Goal: Transaction & Acquisition: Purchase product/service

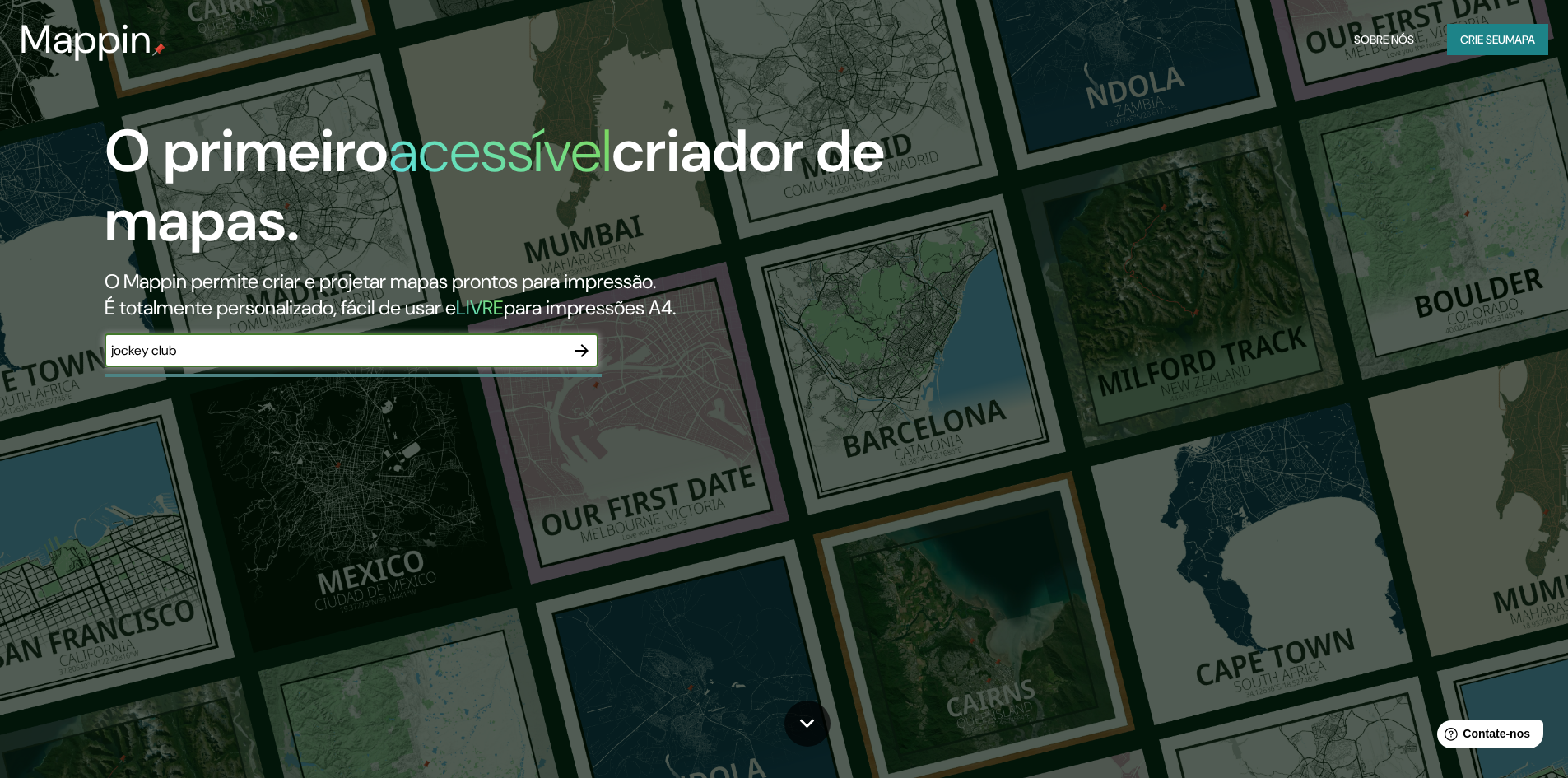
type input "jockey club"
click at [586, 350] on icon "button" at bounding box center [582, 350] width 13 height 13
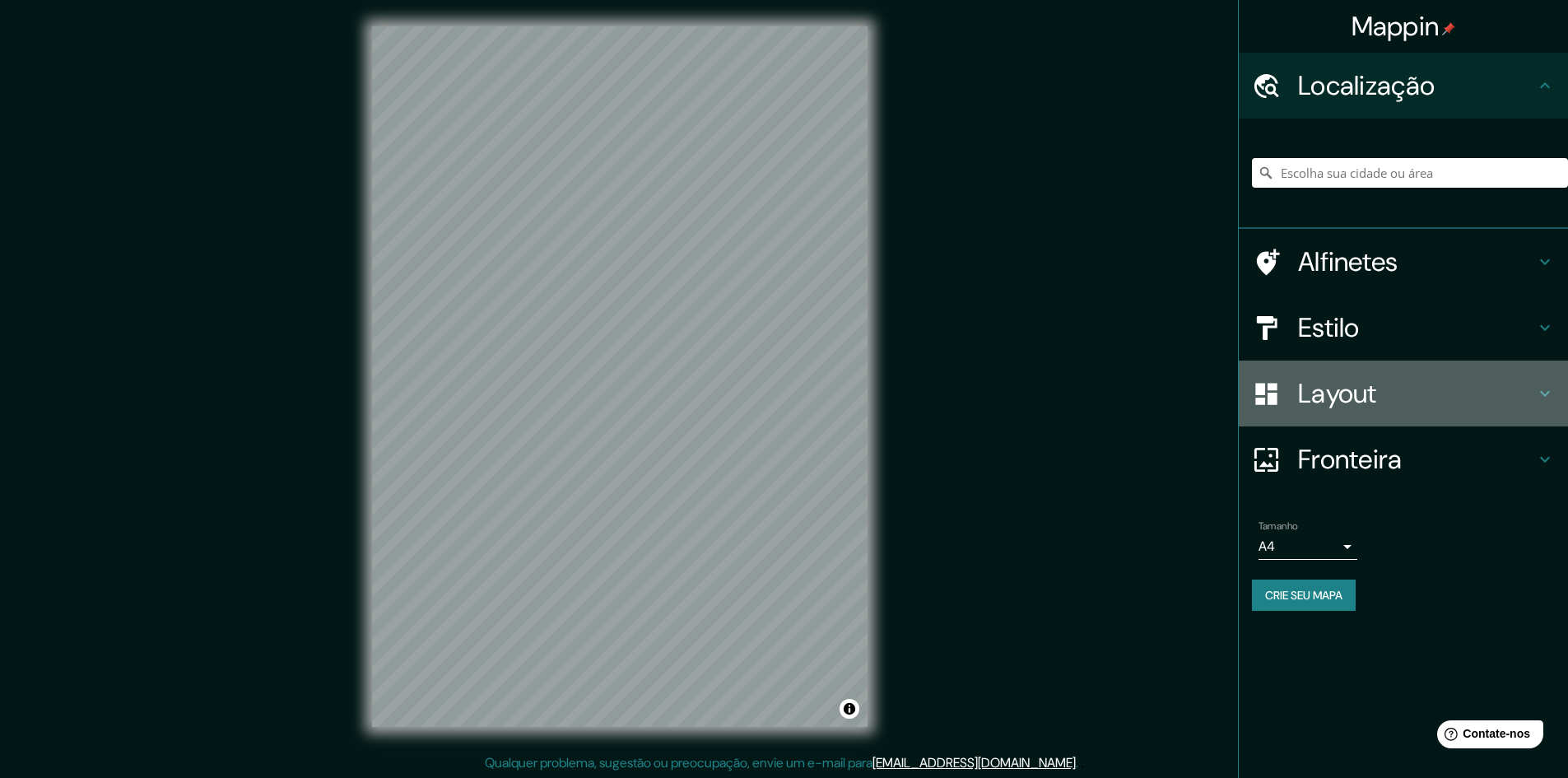
click at [1347, 407] on font "Layout" at bounding box center [1337, 393] width 79 height 35
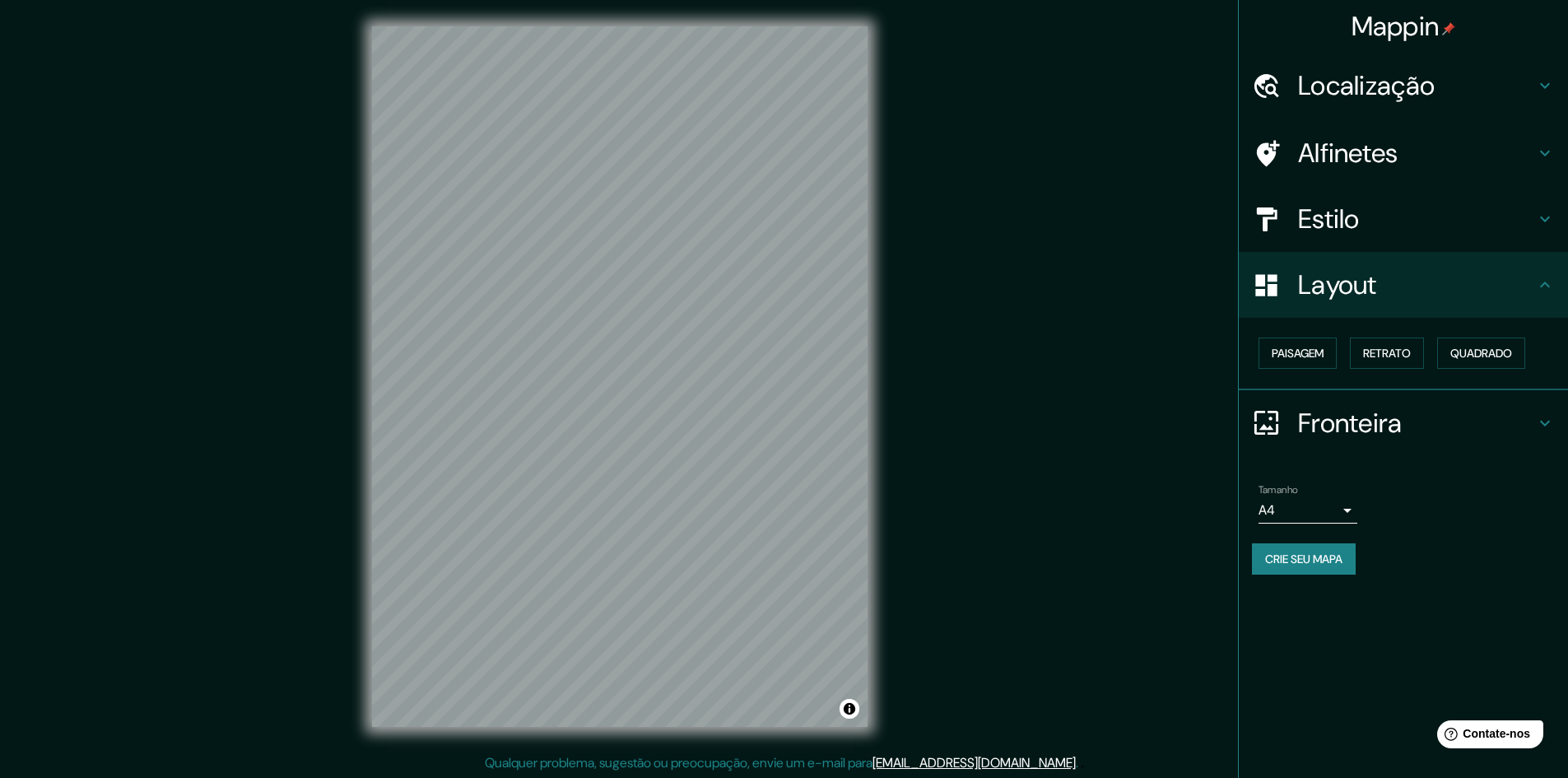
click at [1344, 219] on font "Estilo" at bounding box center [1329, 219] width 62 height 35
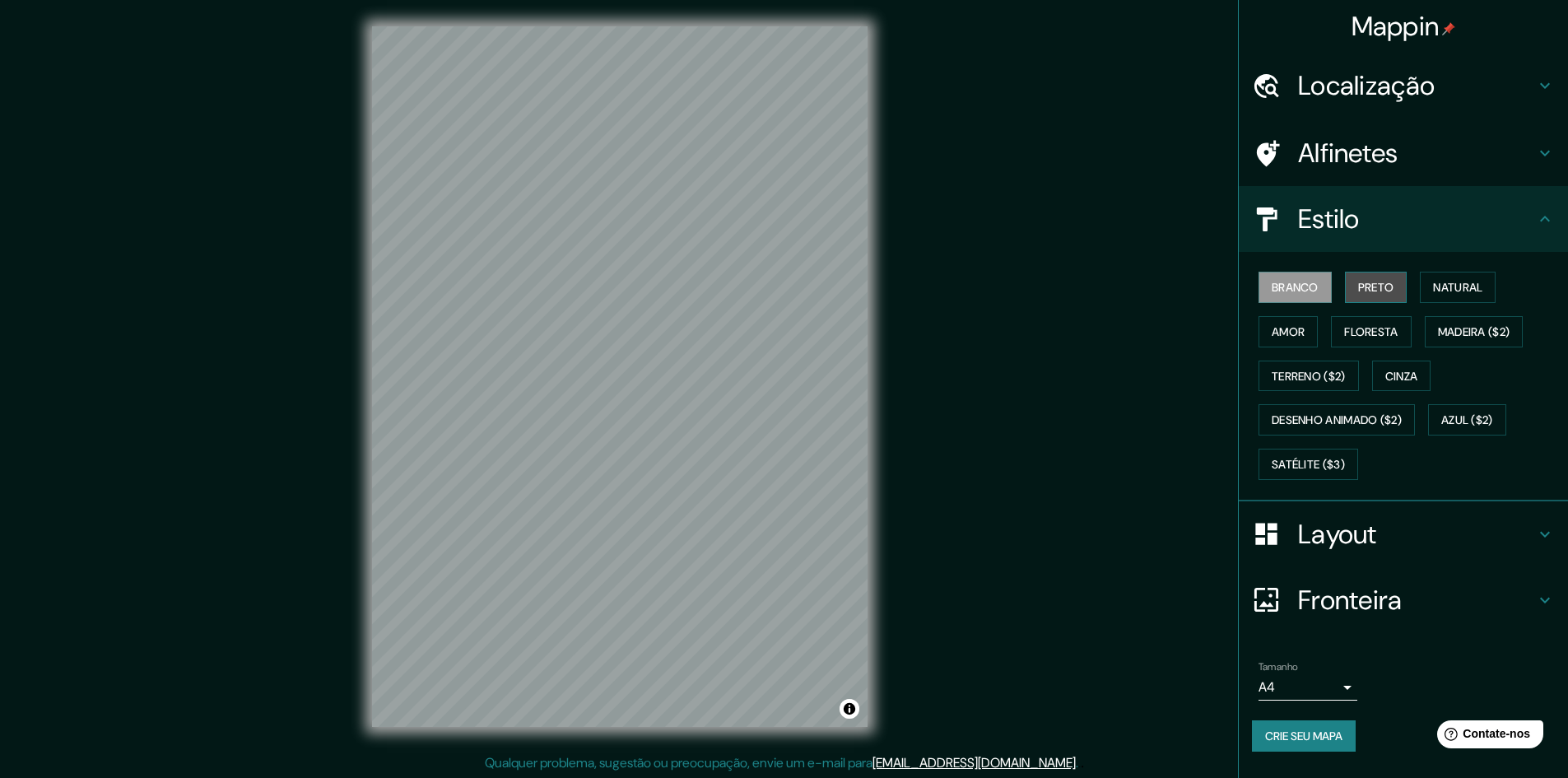
click at [1386, 281] on font "Preto" at bounding box center [1376, 288] width 36 height 15
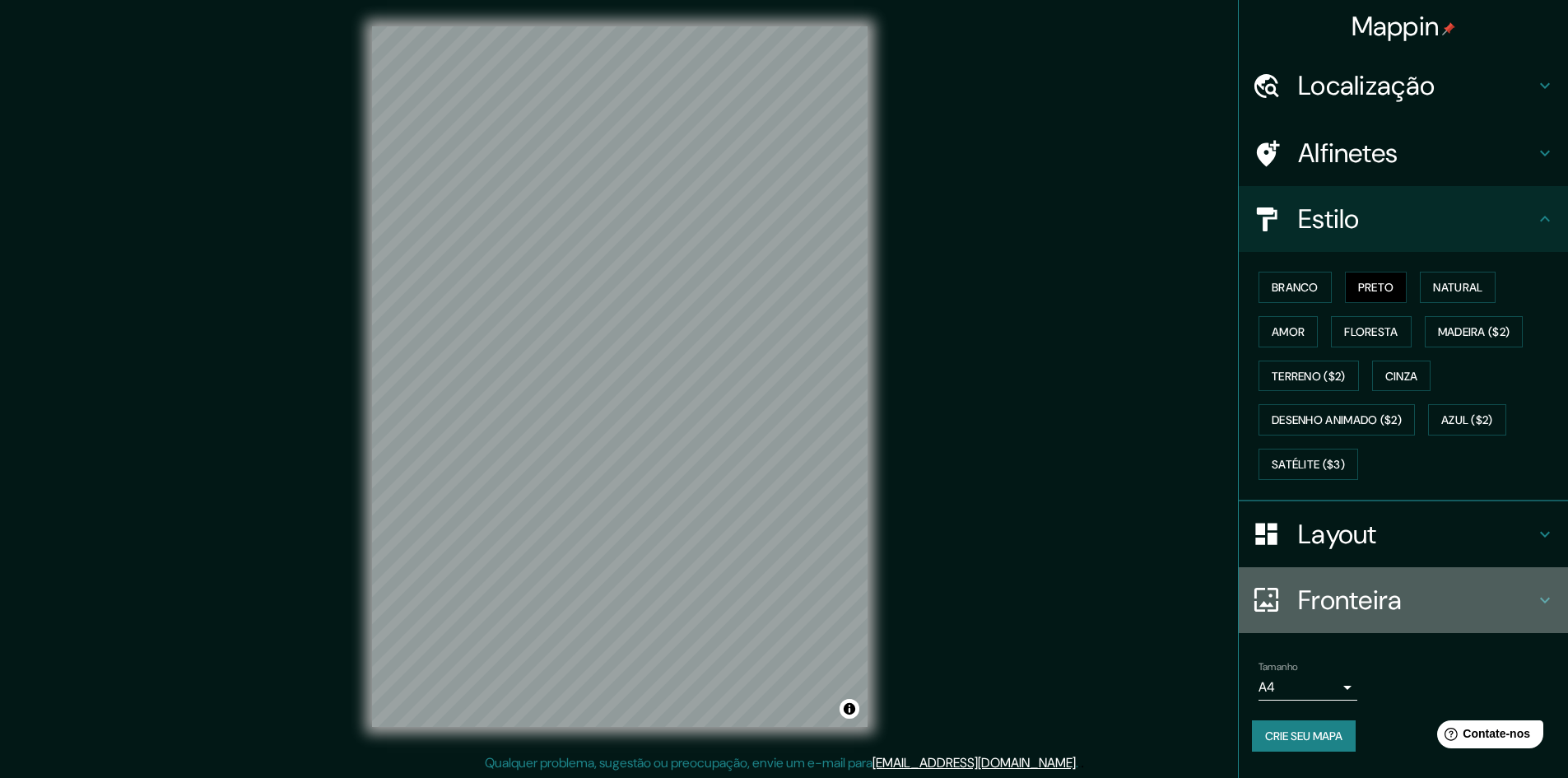
click at [1367, 587] on font "Fronteira" at bounding box center [1350, 600] width 105 height 35
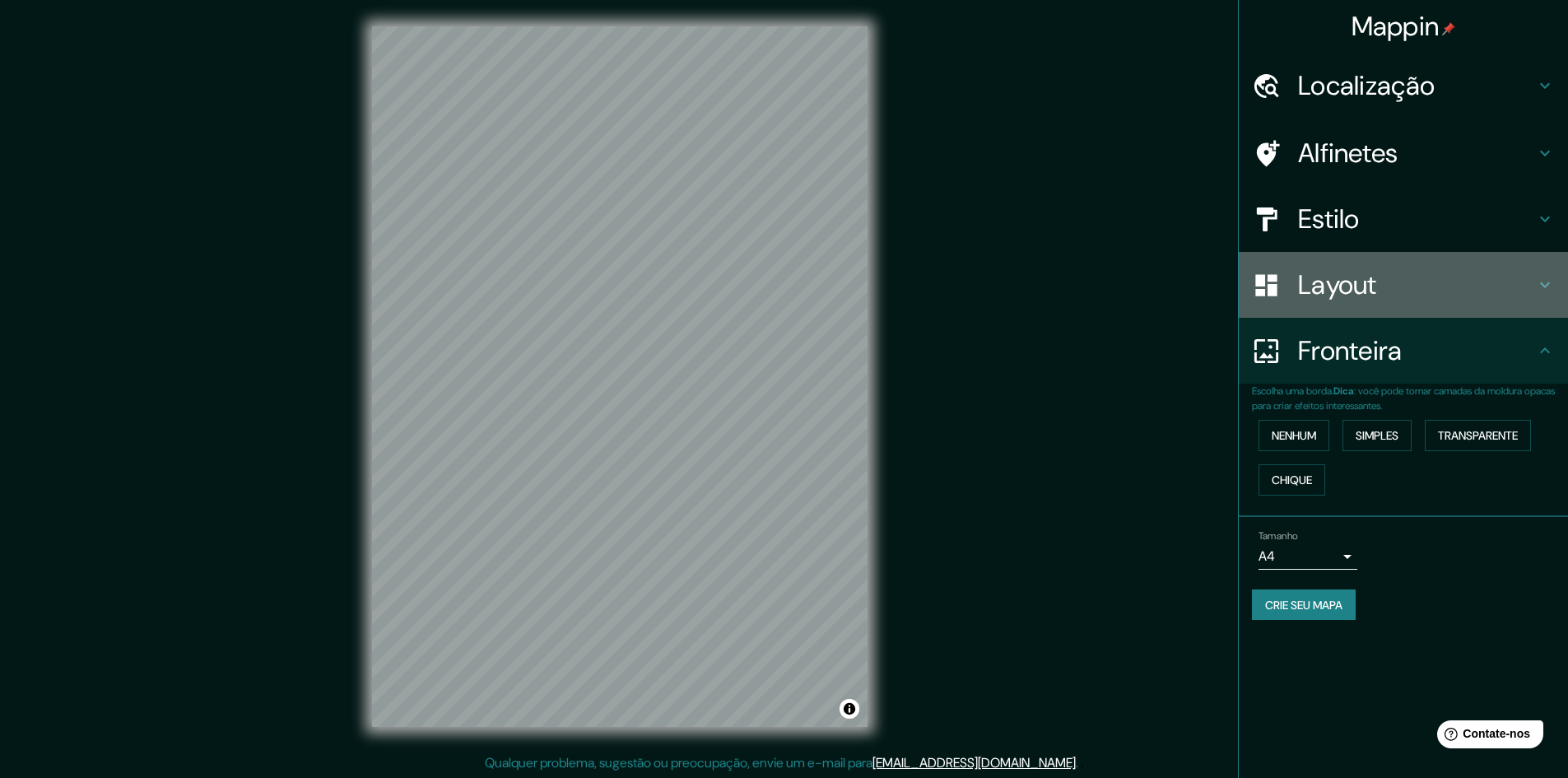
click at [1368, 286] on font "Layout" at bounding box center [1337, 284] width 79 height 35
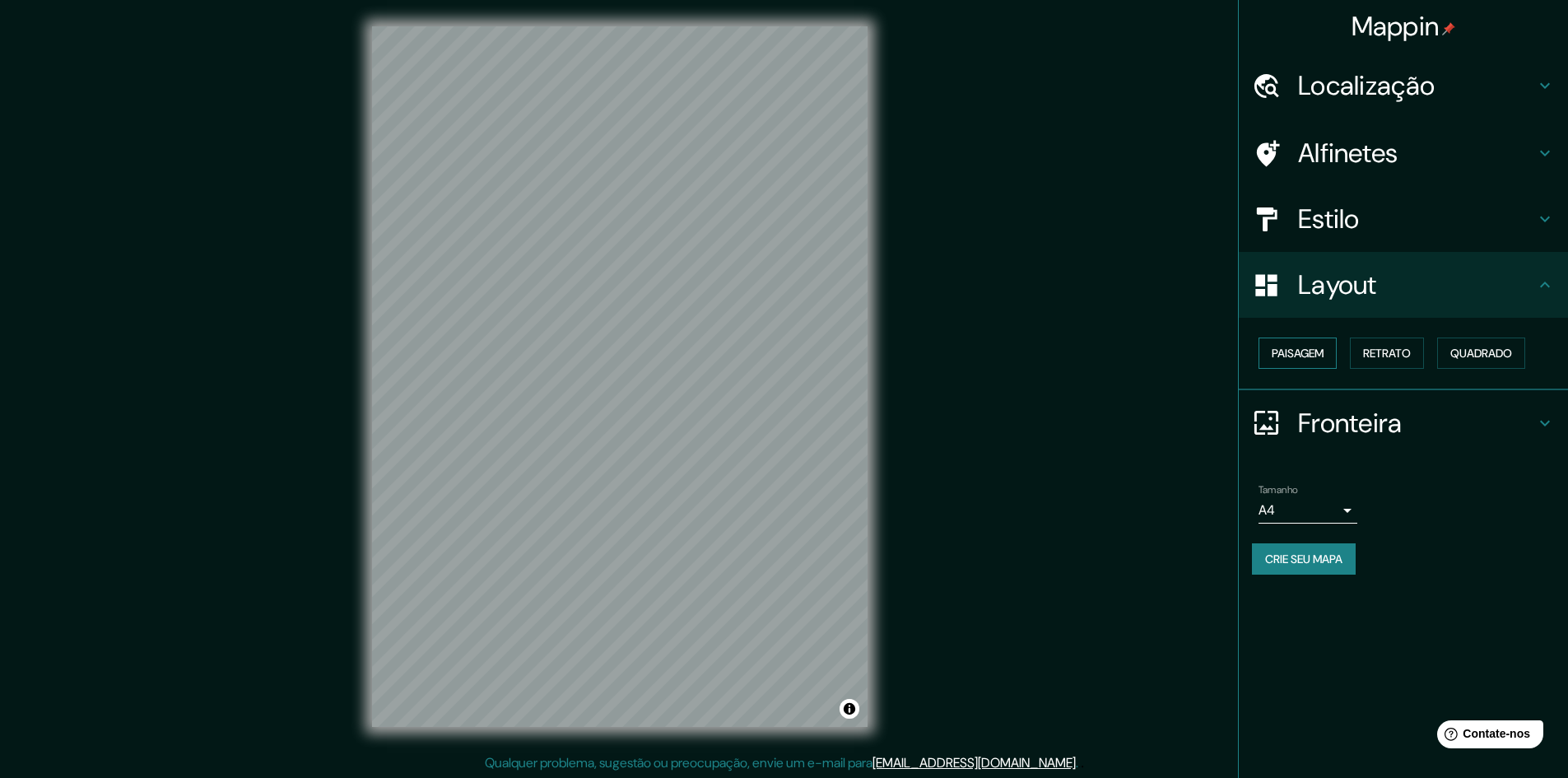
click at [1331, 354] on button "Paisagem" at bounding box center [1298, 352] width 78 height 31
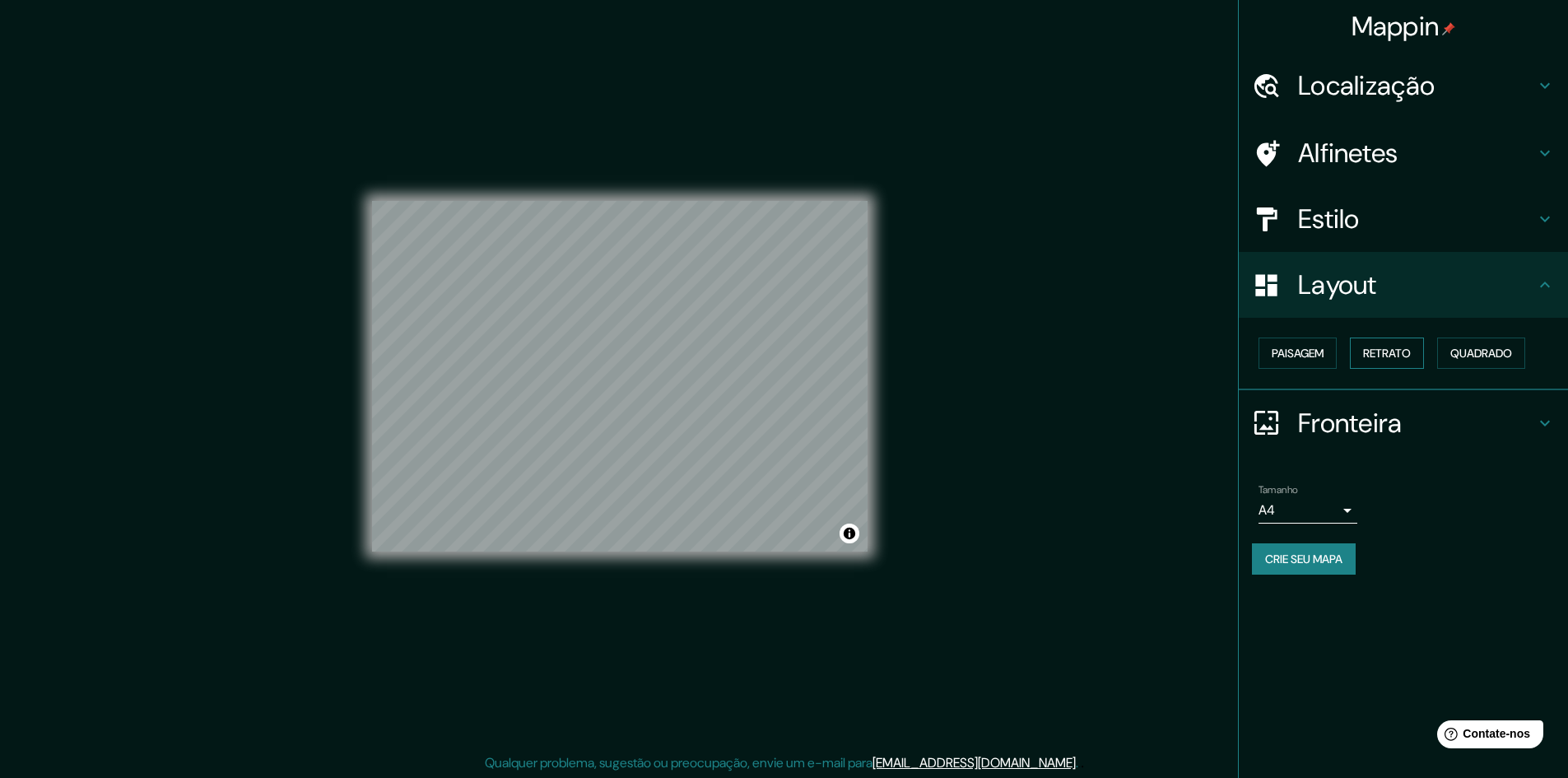
click at [1381, 354] on font "Retrato" at bounding box center [1387, 353] width 48 height 15
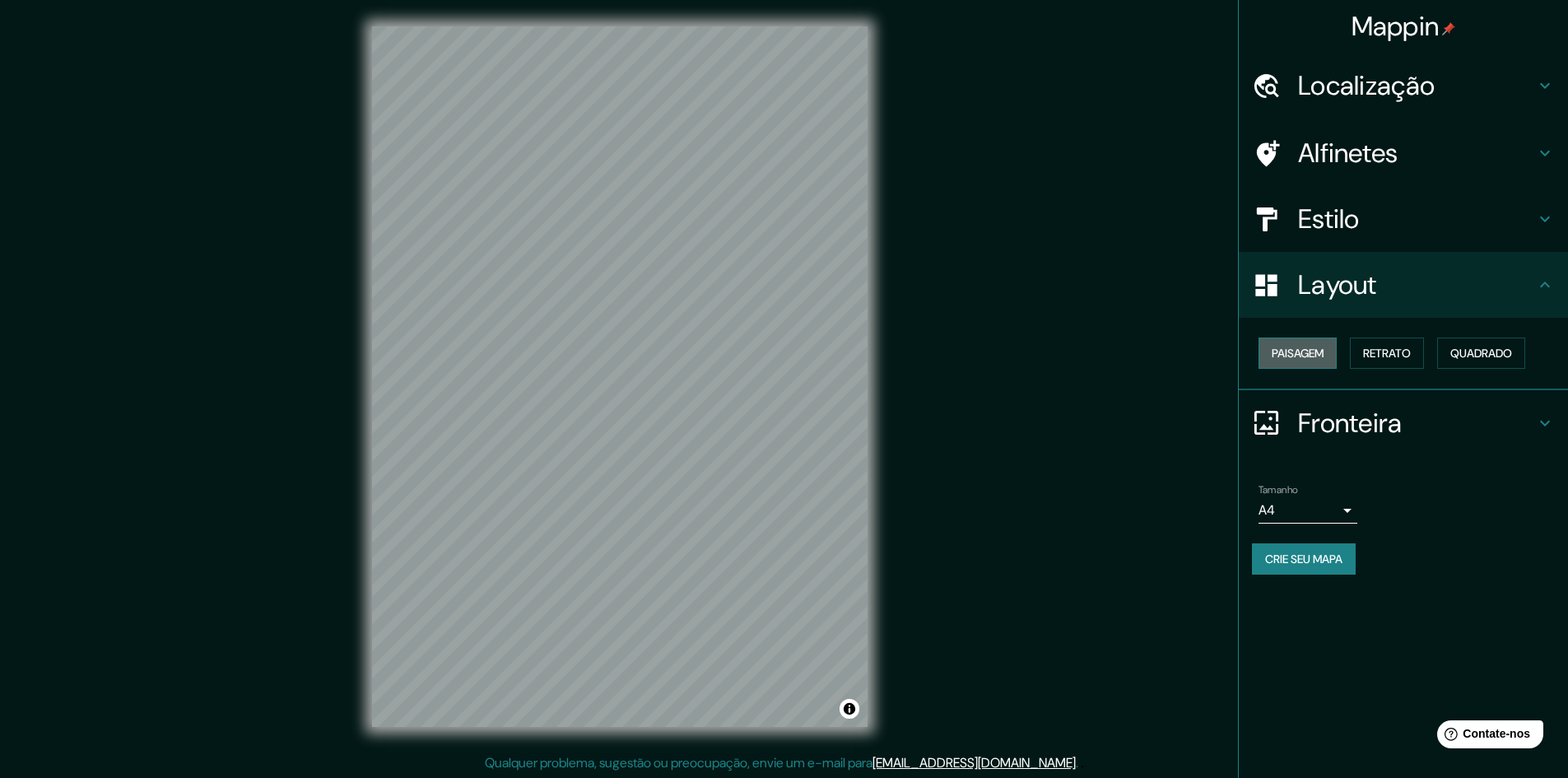
click at [1317, 349] on font "Paisagem" at bounding box center [1298, 353] width 52 height 15
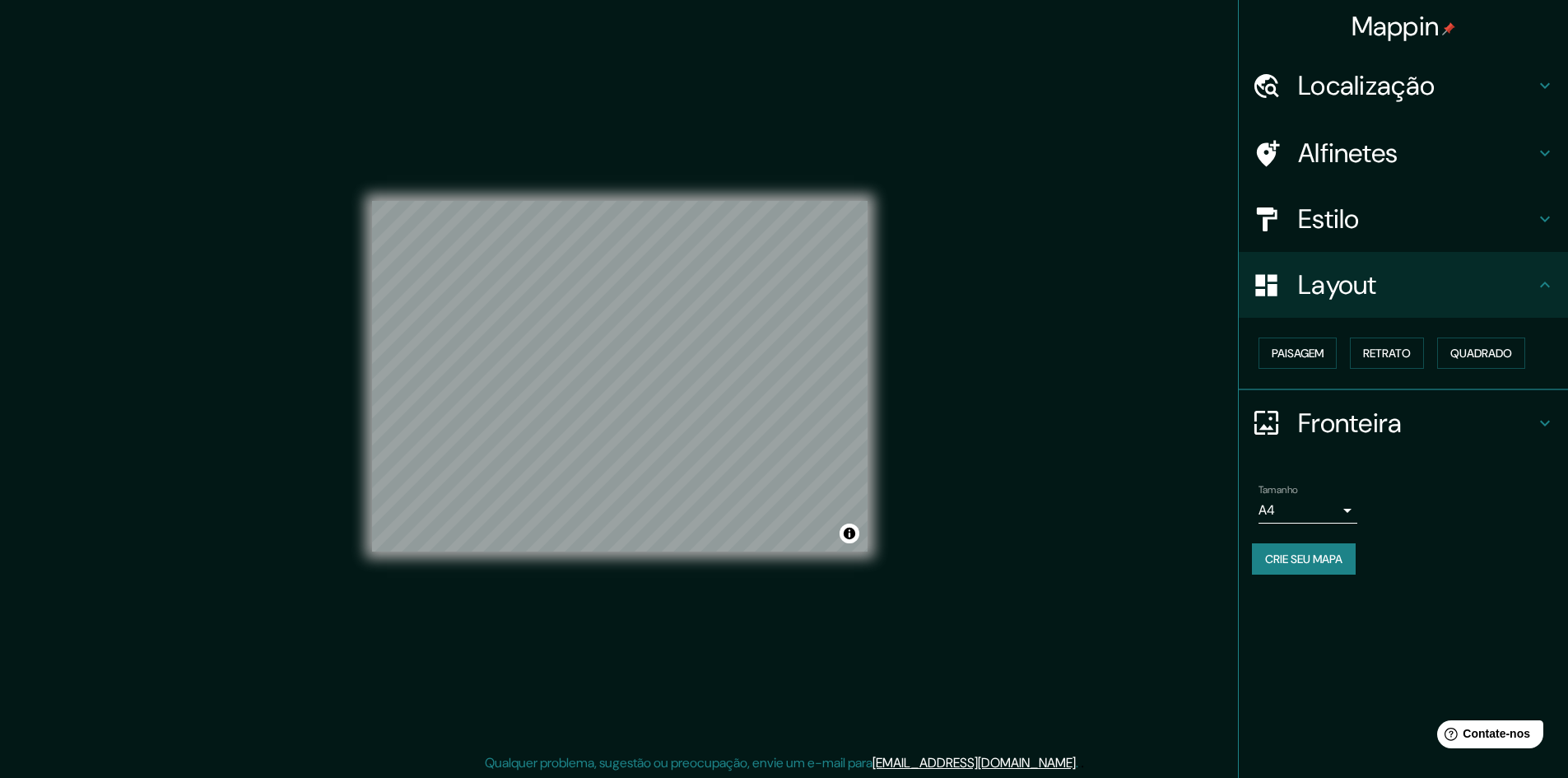
click at [1339, 431] on font "Fronteira" at bounding box center [1350, 422] width 105 height 35
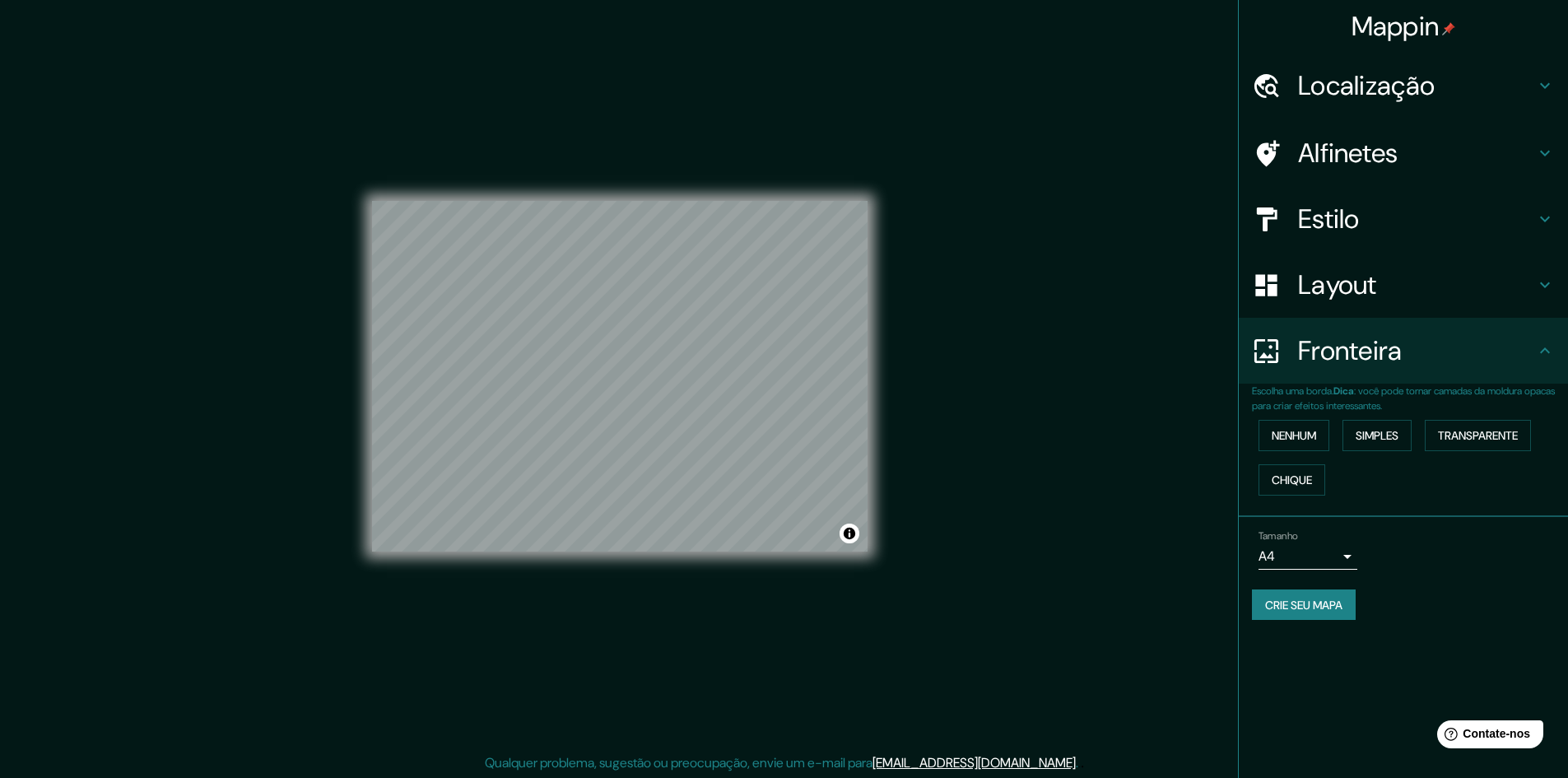
click at [1333, 304] on div "Layout" at bounding box center [1404, 285] width 329 height 65
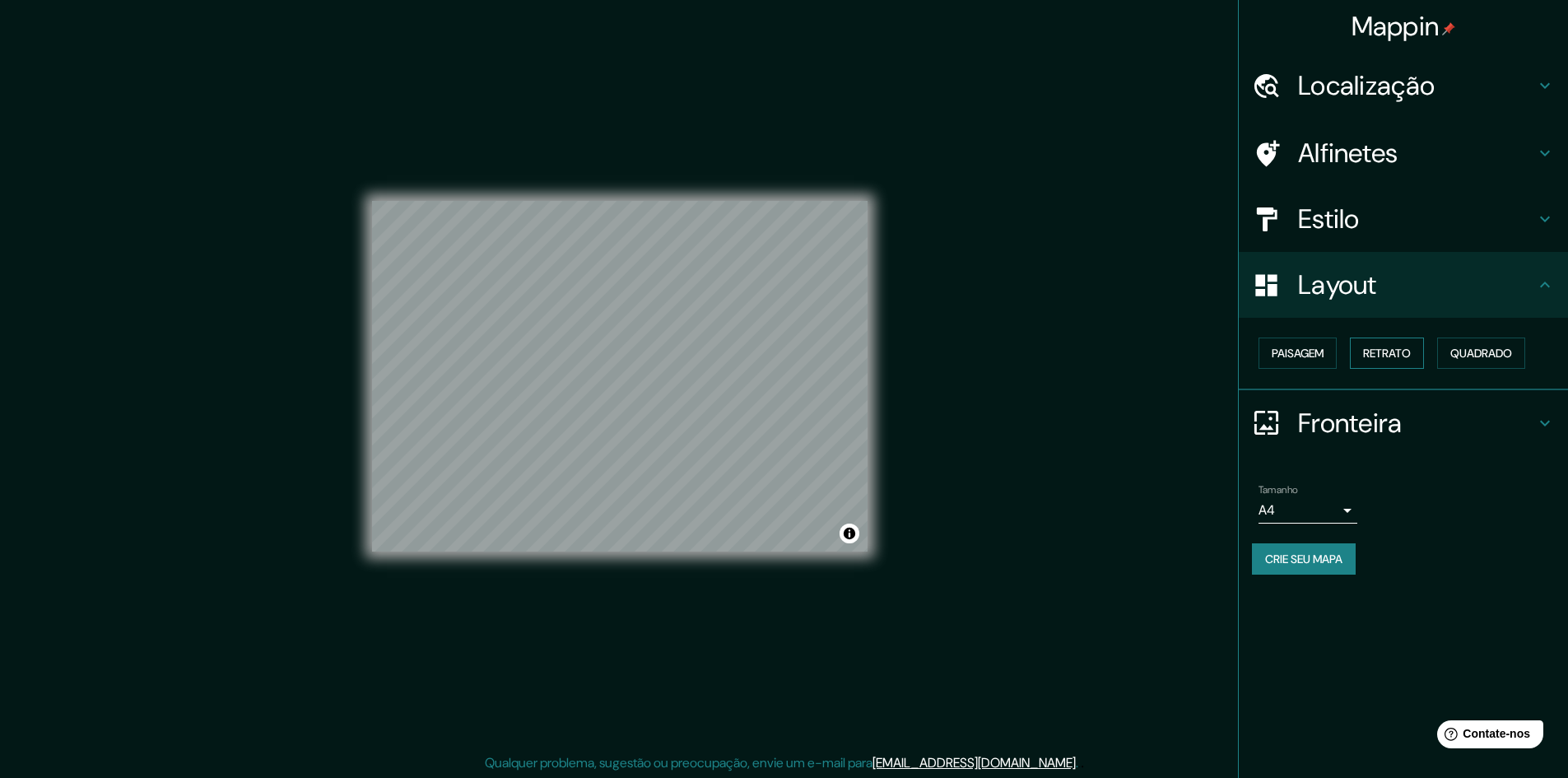
click at [1370, 356] on font "Retrato" at bounding box center [1387, 353] width 48 height 15
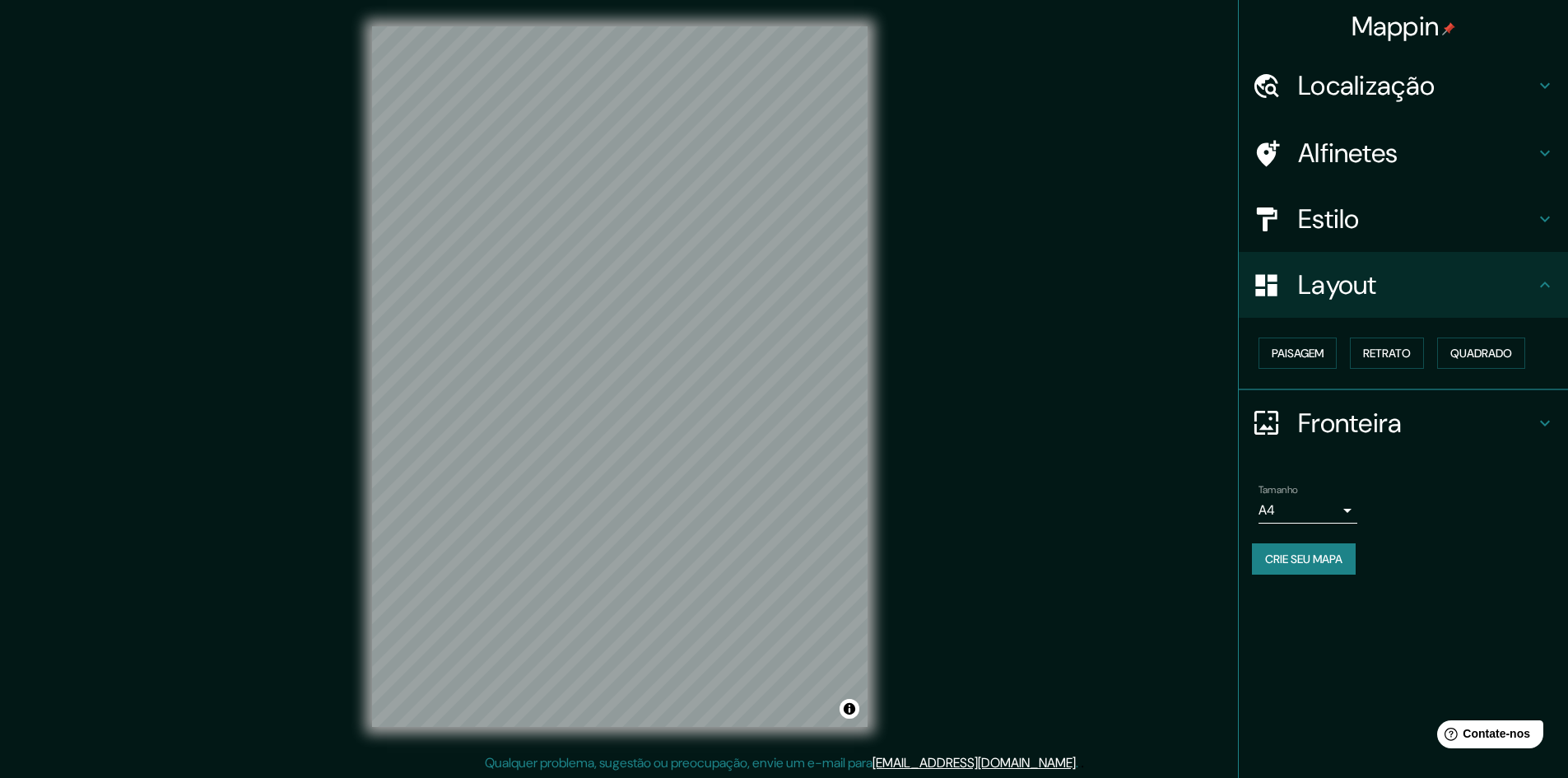
click at [1354, 224] on font "Estilo" at bounding box center [1329, 219] width 62 height 35
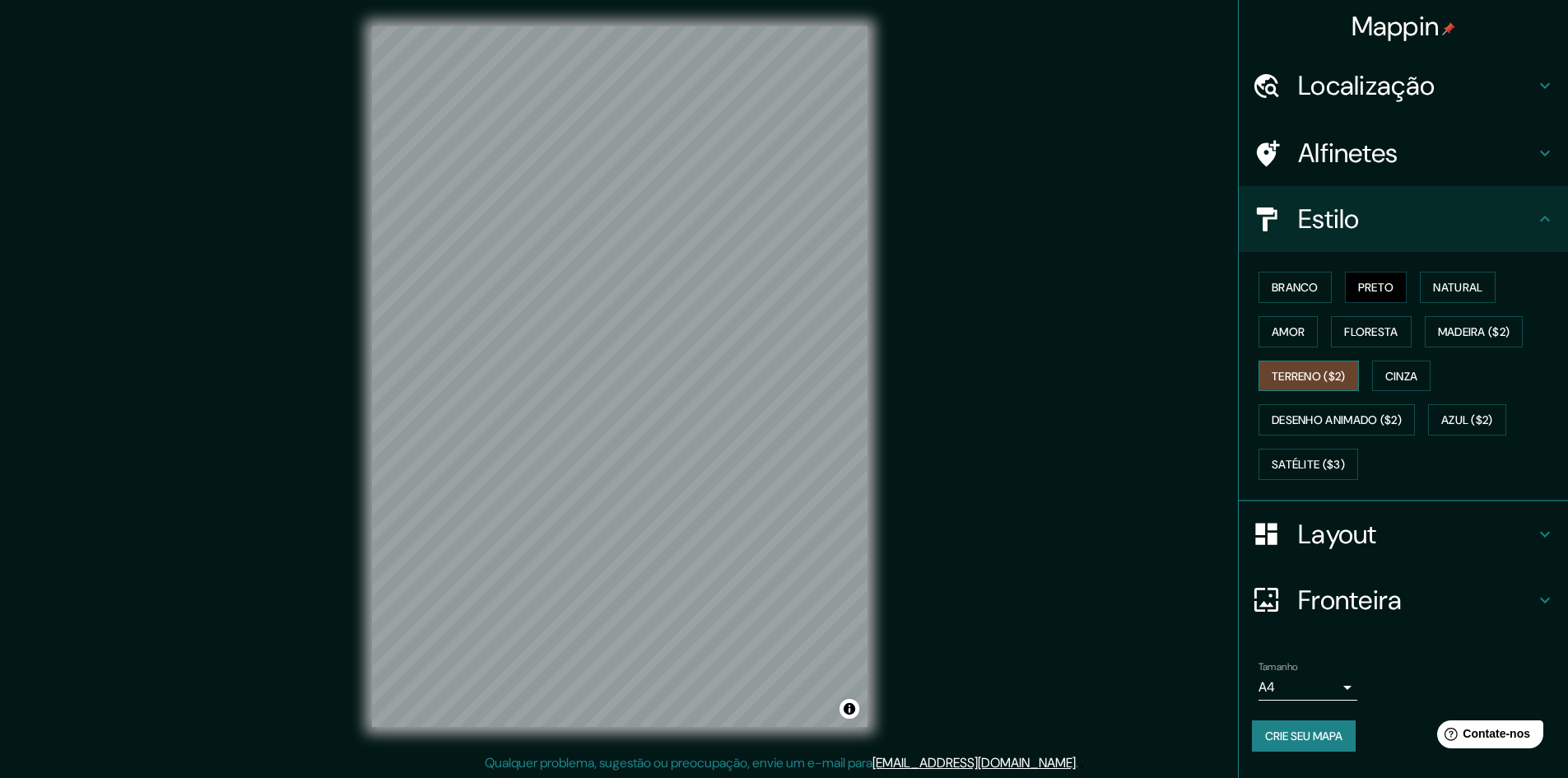
click at [1346, 370] on font "Terreno ($2)" at bounding box center [1308, 376] width 74 height 15
click at [1381, 341] on font "Floresta" at bounding box center [1371, 332] width 53 height 21
click at [1520, 345] on button "Madeira ($2)" at bounding box center [1475, 331] width 99 height 31
click at [1304, 333] on font "Amor" at bounding box center [1288, 332] width 33 height 15
click at [1386, 285] on font "Preto" at bounding box center [1376, 288] width 36 height 15
